Goal: Browse casually

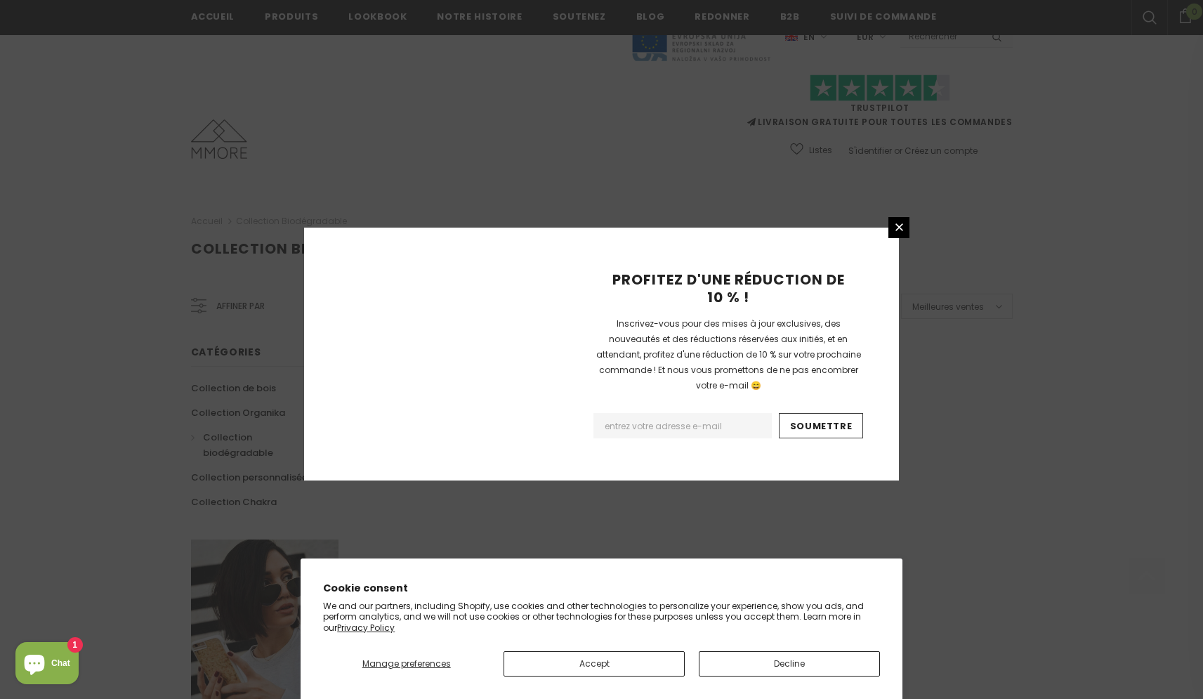
scroll to position [775, 0]
